Goal: Navigation & Orientation: Find specific page/section

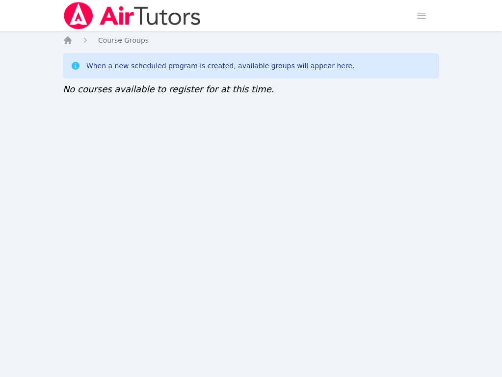
click at [147, 160] on div "Home Sessions Study Groups Students Messages Open user menu Sokha Lee Open main…" at bounding box center [251, 188] width 502 height 377
click at [278, 361] on div "Home Sessions Study Groups Students Messages Open user menu Sokha Lee Open main…" at bounding box center [251, 188] width 502 height 377
click at [68, 155] on div "Home Sessions Study Groups Students Messages Open user menu [PERSON_NAME] Open …" at bounding box center [251, 188] width 502 height 377
